Goal: Task Accomplishment & Management: Complete application form

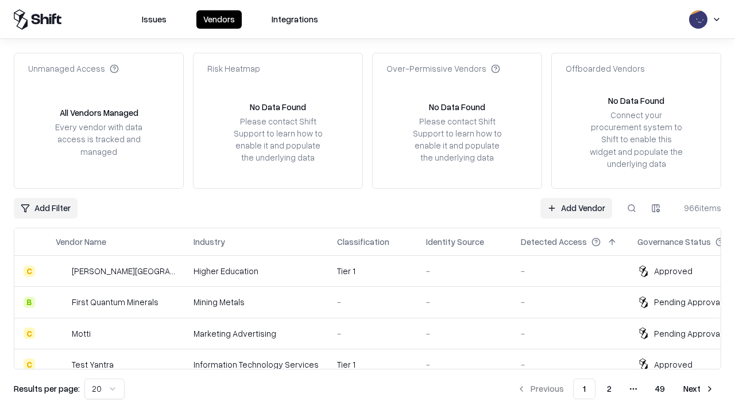
click at [576, 208] on link "Add Vendor" at bounding box center [576, 208] width 72 height 21
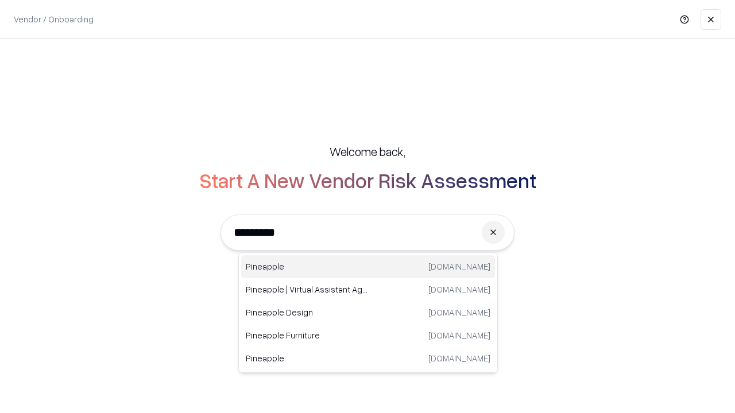
click at [368, 267] on div "Pineapple [DOMAIN_NAME]" at bounding box center [368, 266] width 254 height 23
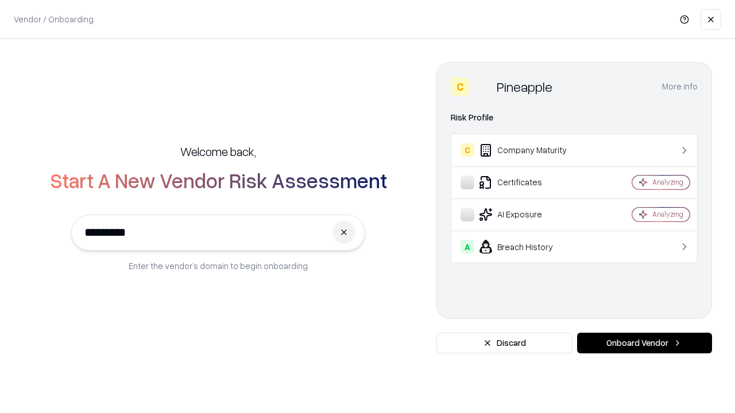
type input "*********"
click at [644, 343] on button "Onboard Vendor" at bounding box center [644, 343] width 135 height 21
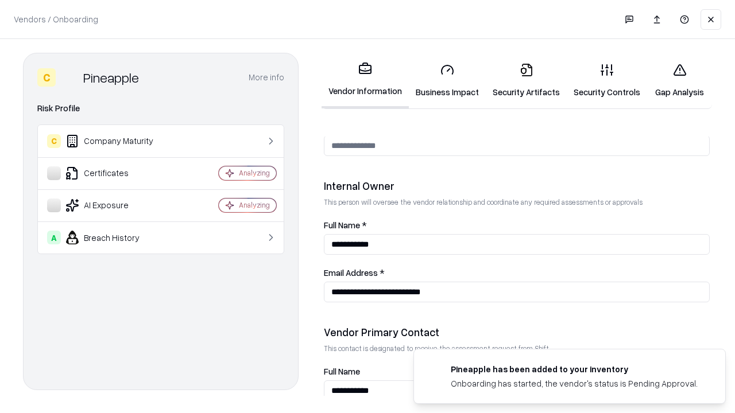
scroll to position [595, 0]
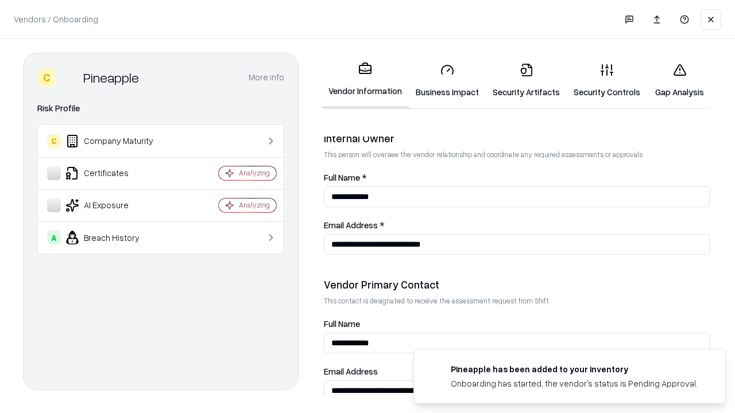
click at [447, 80] on link "Business Impact" at bounding box center [447, 80] width 77 height 53
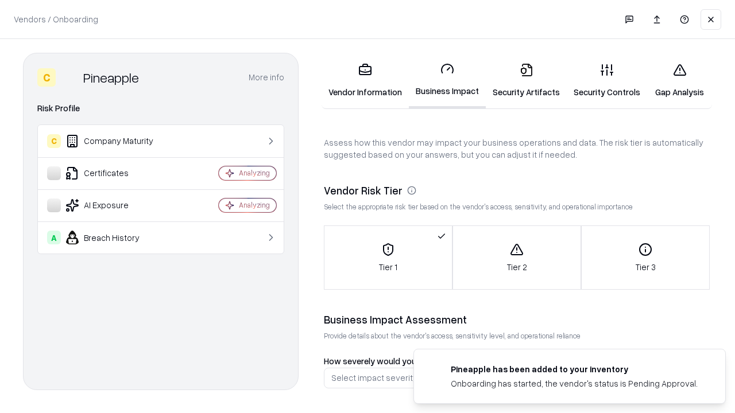
click at [526, 80] on link "Security Artifacts" at bounding box center [526, 80] width 81 height 53
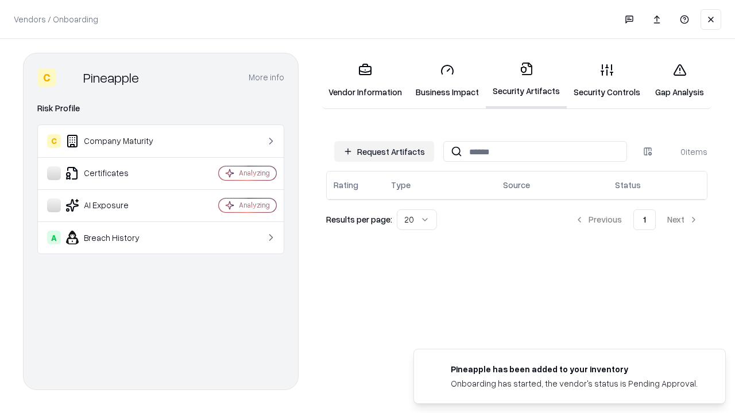
click at [384, 152] on button "Request Artifacts" at bounding box center [384, 151] width 100 height 21
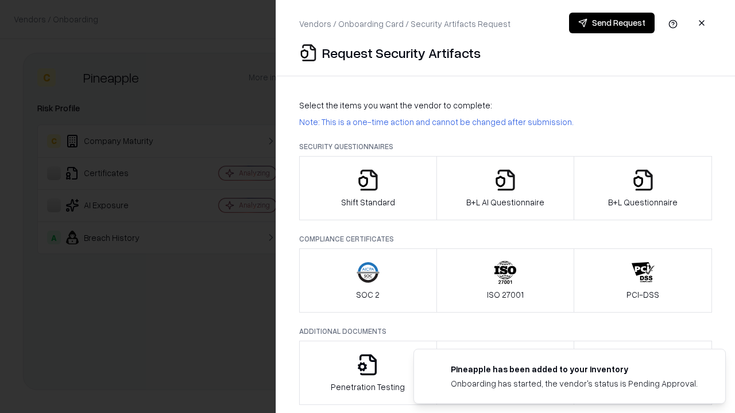
click at [367, 188] on icon "button" at bounding box center [367, 180] width 23 height 23
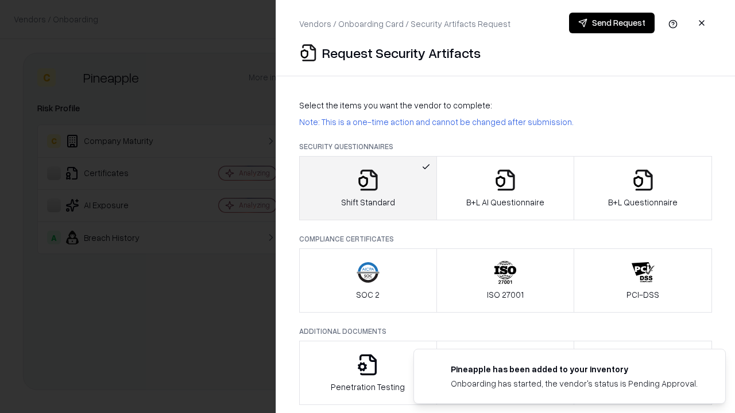
click at [611, 23] on button "Send Request" at bounding box center [612, 23] width 86 height 21
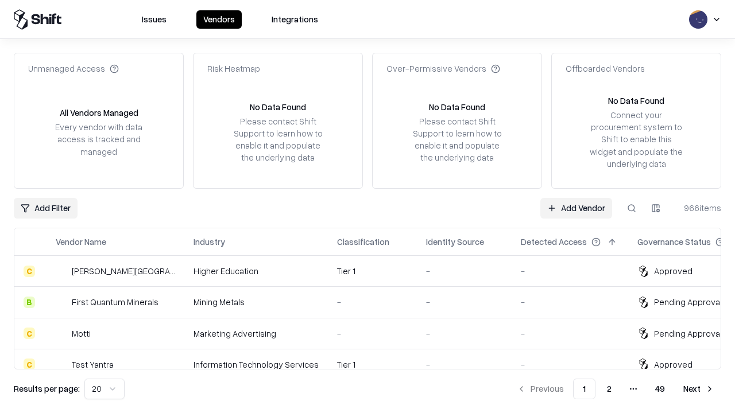
click at [631, 208] on button at bounding box center [631, 208] width 21 height 21
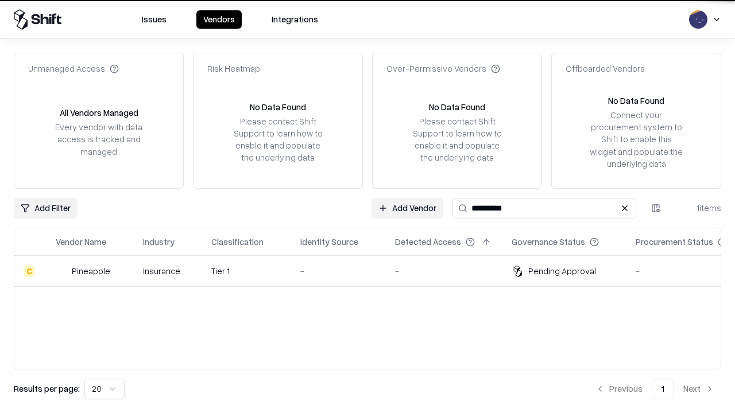
type input "*********"
click at [374, 271] on div "-" at bounding box center [338, 271] width 76 height 12
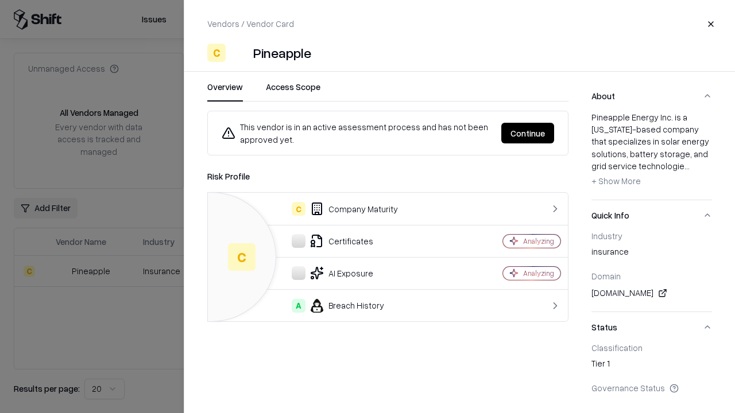
click at [528, 133] on button "Continue" at bounding box center [527, 133] width 53 height 21
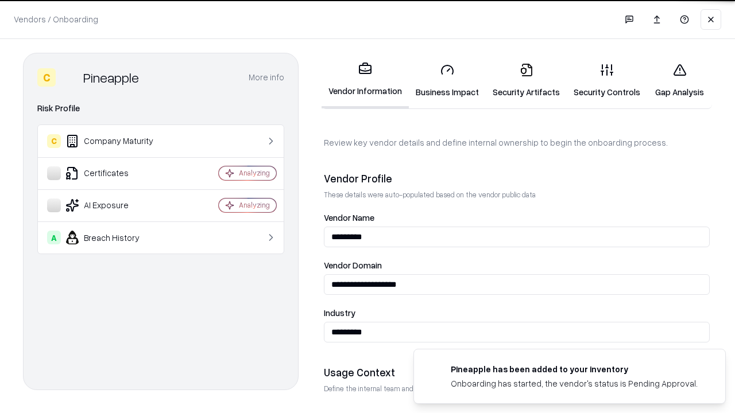
click at [526, 80] on link "Security Artifacts" at bounding box center [526, 80] width 81 height 53
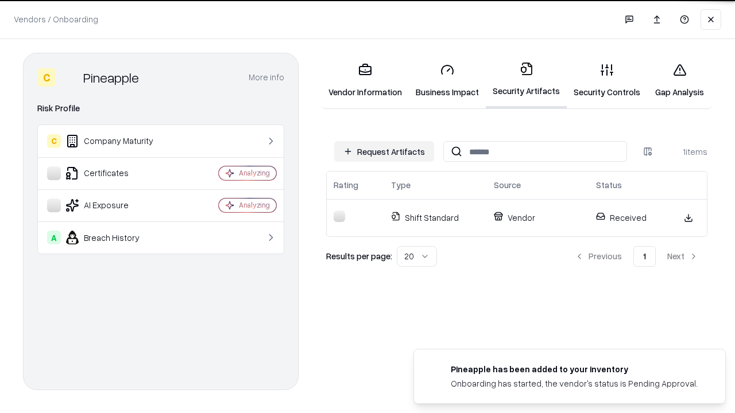
click at [607, 80] on link "Security Controls" at bounding box center [607, 80] width 80 height 53
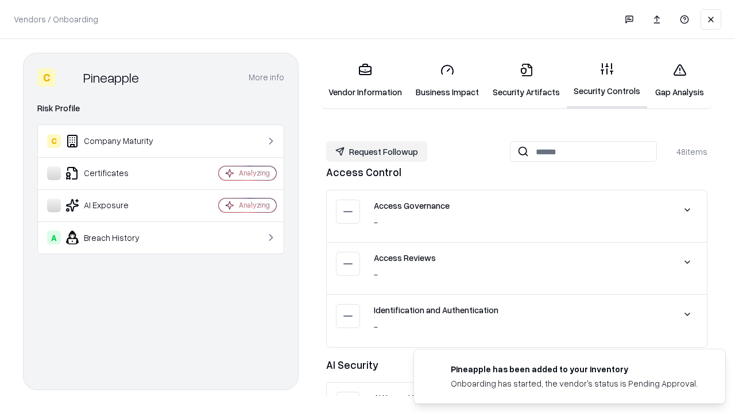
click at [377, 152] on button "Request Followup" at bounding box center [376, 151] width 101 height 21
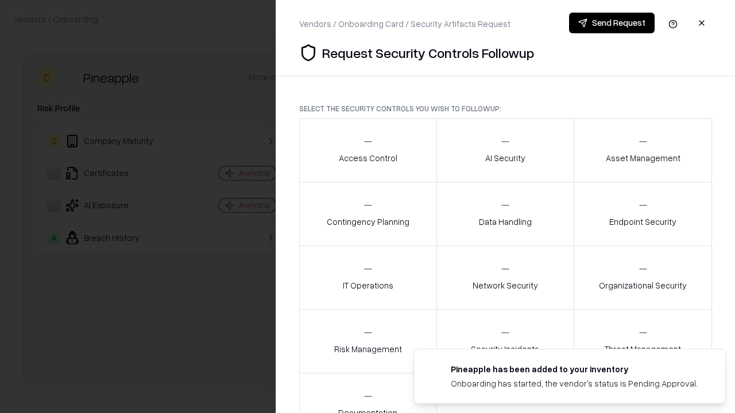
click at [367, 150] on div "Access Control" at bounding box center [368, 150] width 59 height 28
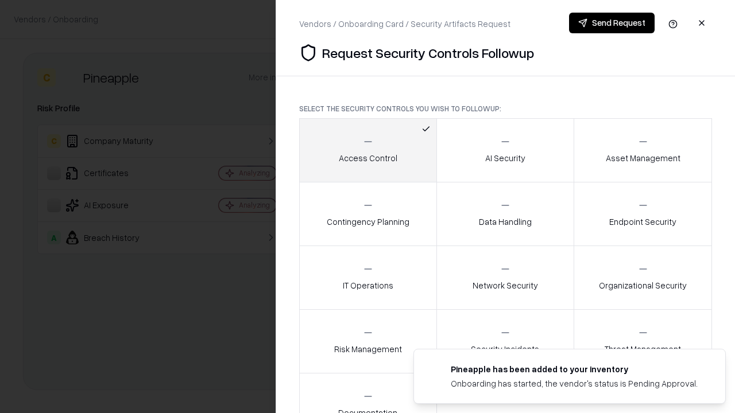
click at [611, 23] on button "Send Request" at bounding box center [612, 23] width 86 height 21
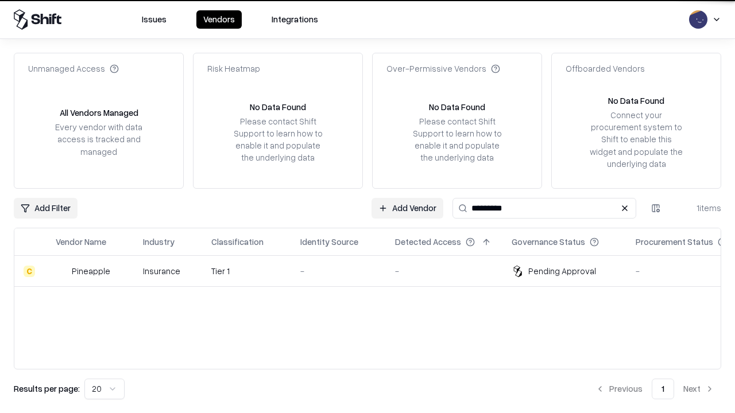
type input "*********"
click at [374, 271] on div "-" at bounding box center [338, 271] width 76 height 12
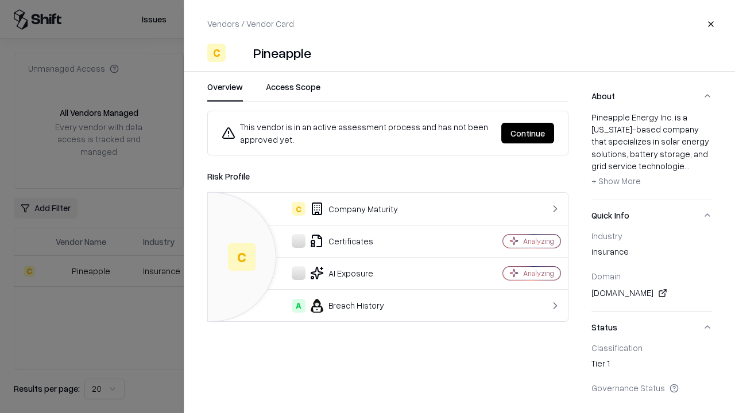
click at [528, 133] on button "Continue" at bounding box center [527, 133] width 53 height 21
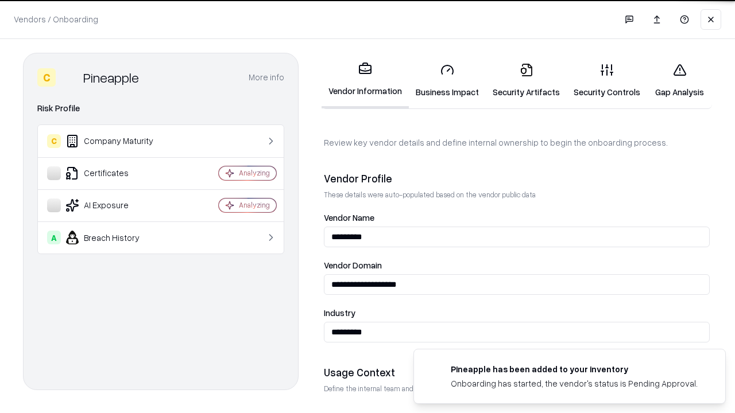
click at [679, 80] on link "Gap Analysis" at bounding box center [679, 80] width 65 height 53
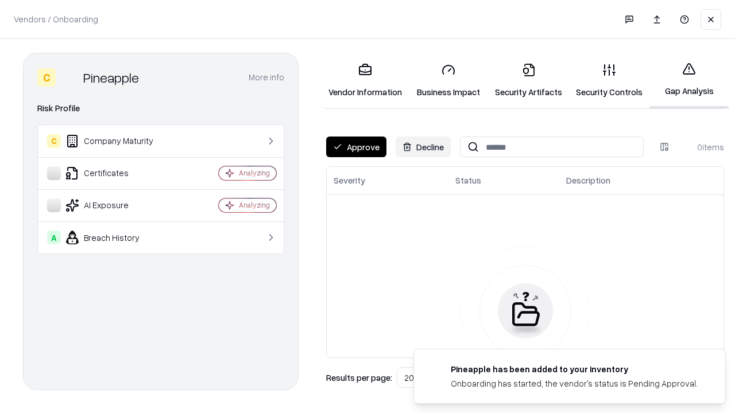
click at [356, 147] on button "Approve" at bounding box center [356, 147] width 60 height 21
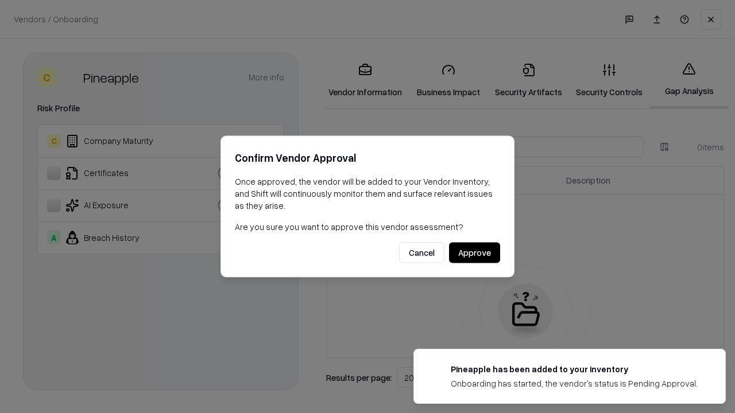
click at [474, 253] on button "Approve" at bounding box center [474, 253] width 51 height 21
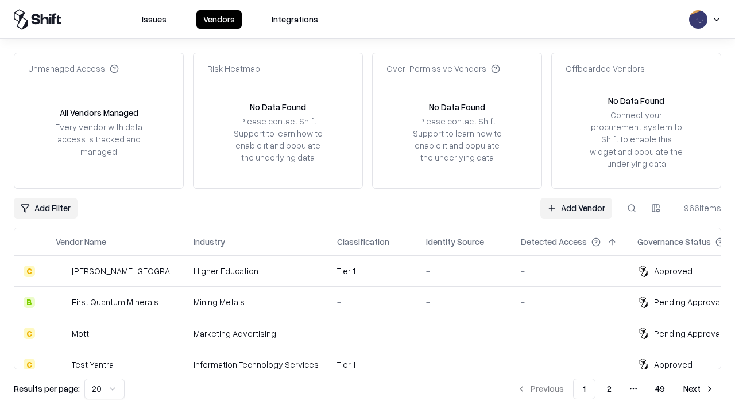
type input "*********"
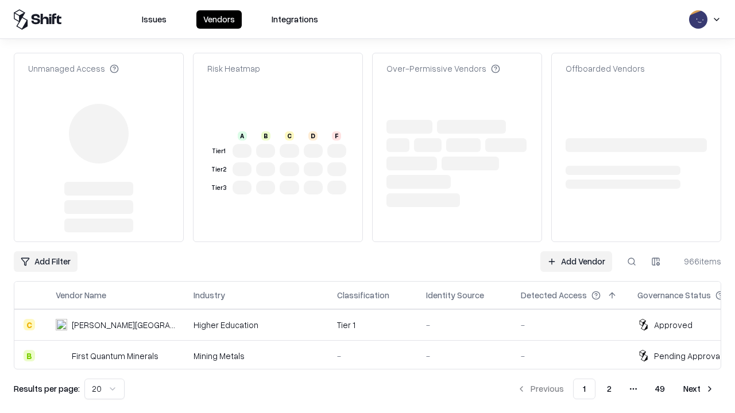
click at [576, 251] on link "Add Vendor" at bounding box center [576, 261] width 72 height 21
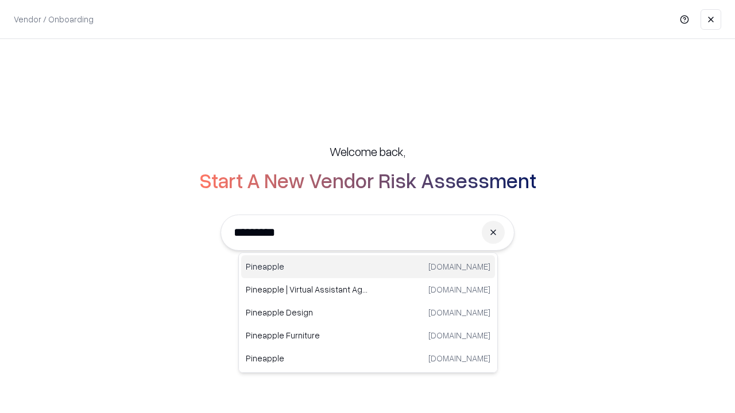
click at [368, 267] on div "Pineapple [DOMAIN_NAME]" at bounding box center [368, 266] width 254 height 23
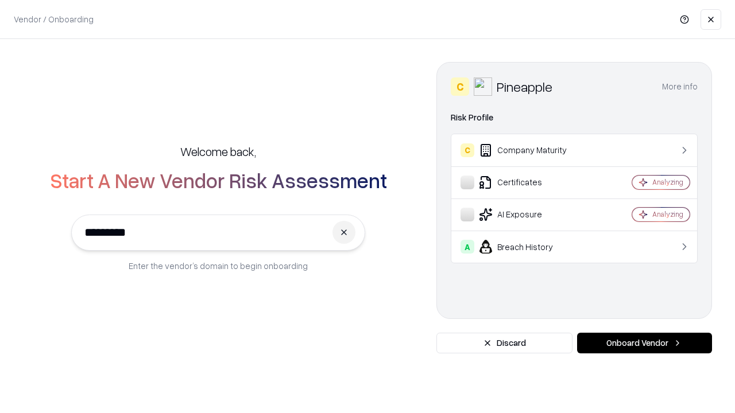
type input "*********"
click at [644, 343] on button "Onboard Vendor" at bounding box center [644, 343] width 135 height 21
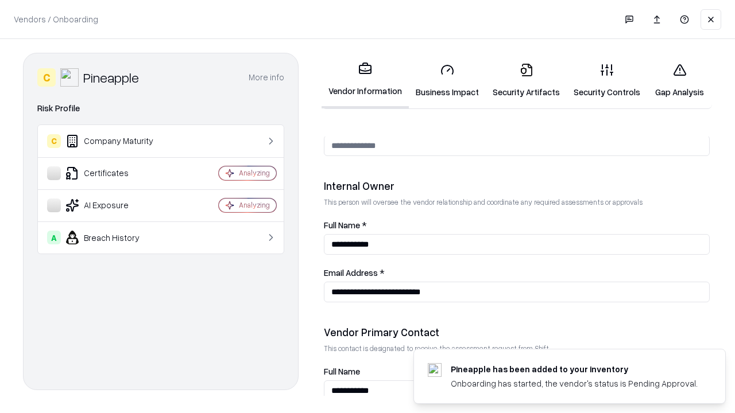
scroll to position [595, 0]
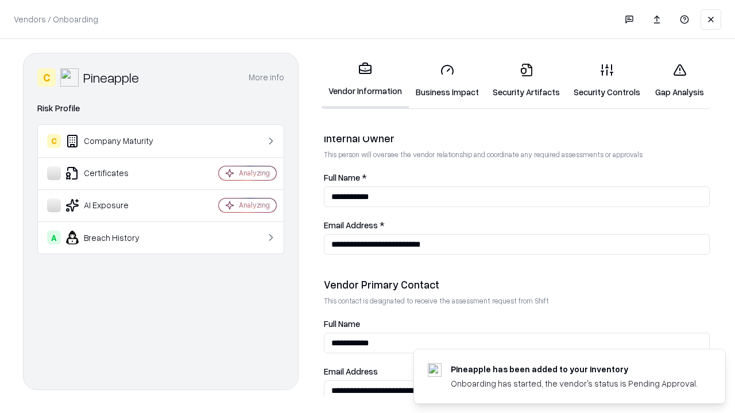
click at [679, 80] on link "Gap Analysis" at bounding box center [679, 80] width 65 height 53
